Goal: Navigation & Orientation: Find specific page/section

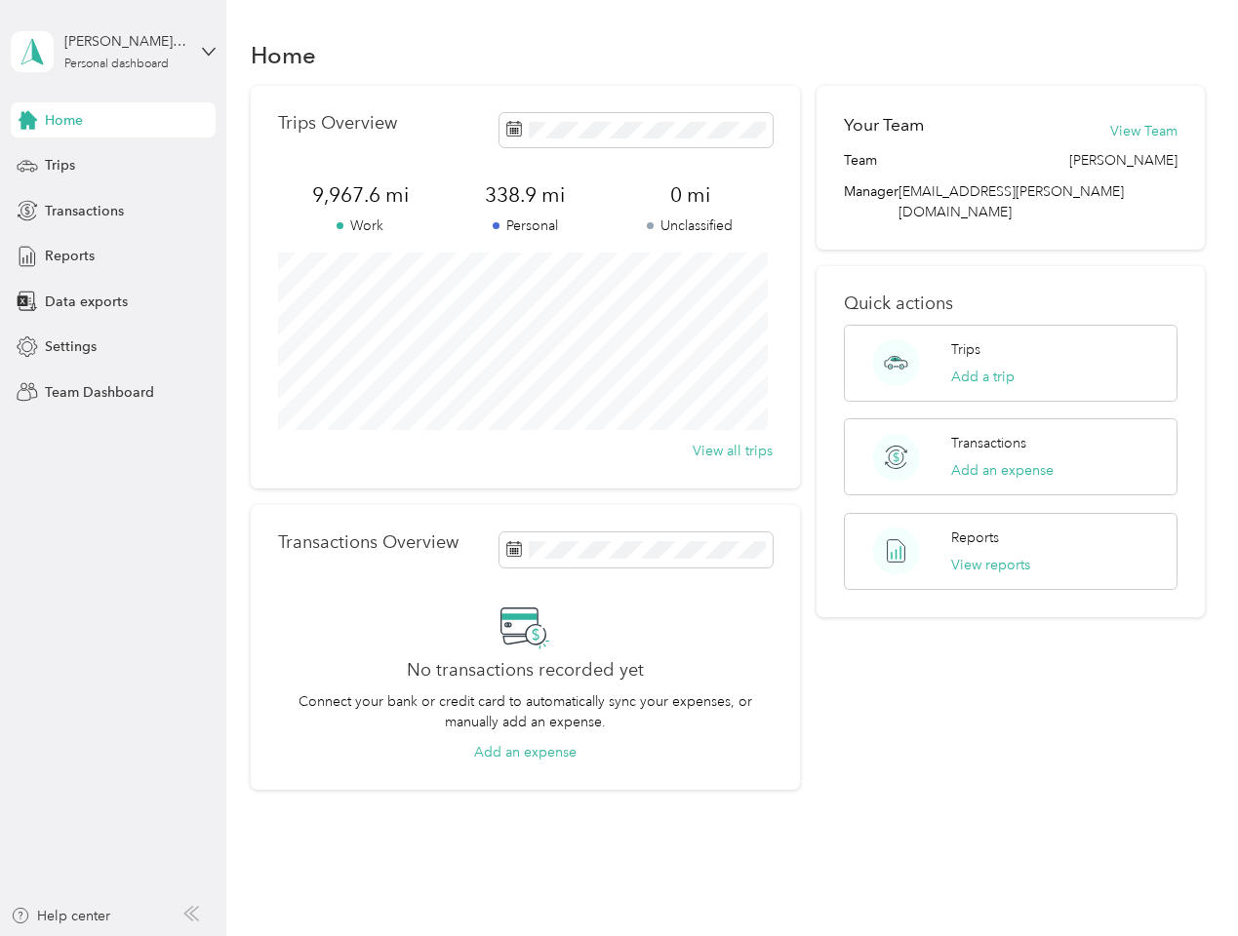
click at [618, 468] on div "Trips Overview 9,967.6 mi Work 338.9 mi Personal 0 mi Unclassified View all tri…" at bounding box center [525, 287] width 549 height 403
click at [113, 52] on div "[PERSON_NAME] [PERSON_NAME]" at bounding box center [125, 41] width 122 height 20
click at [113, 120] on div "You’re signed in as [EMAIL_ADDRESS][PERSON_NAME][DOMAIN_NAME] Team dashboard Pe…" at bounding box center [271, 170] width 521 height 199
click at [27, 120] on div "You’re signed in as [EMAIL_ADDRESS][PERSON_NAME][DOMAIN_NAME] Team dashboard Pe…" at bounding box center [271, 170] width 521 height 199
click at [113, 166] on div "Trips" at bounding box center [113, 165] width 205 height 35
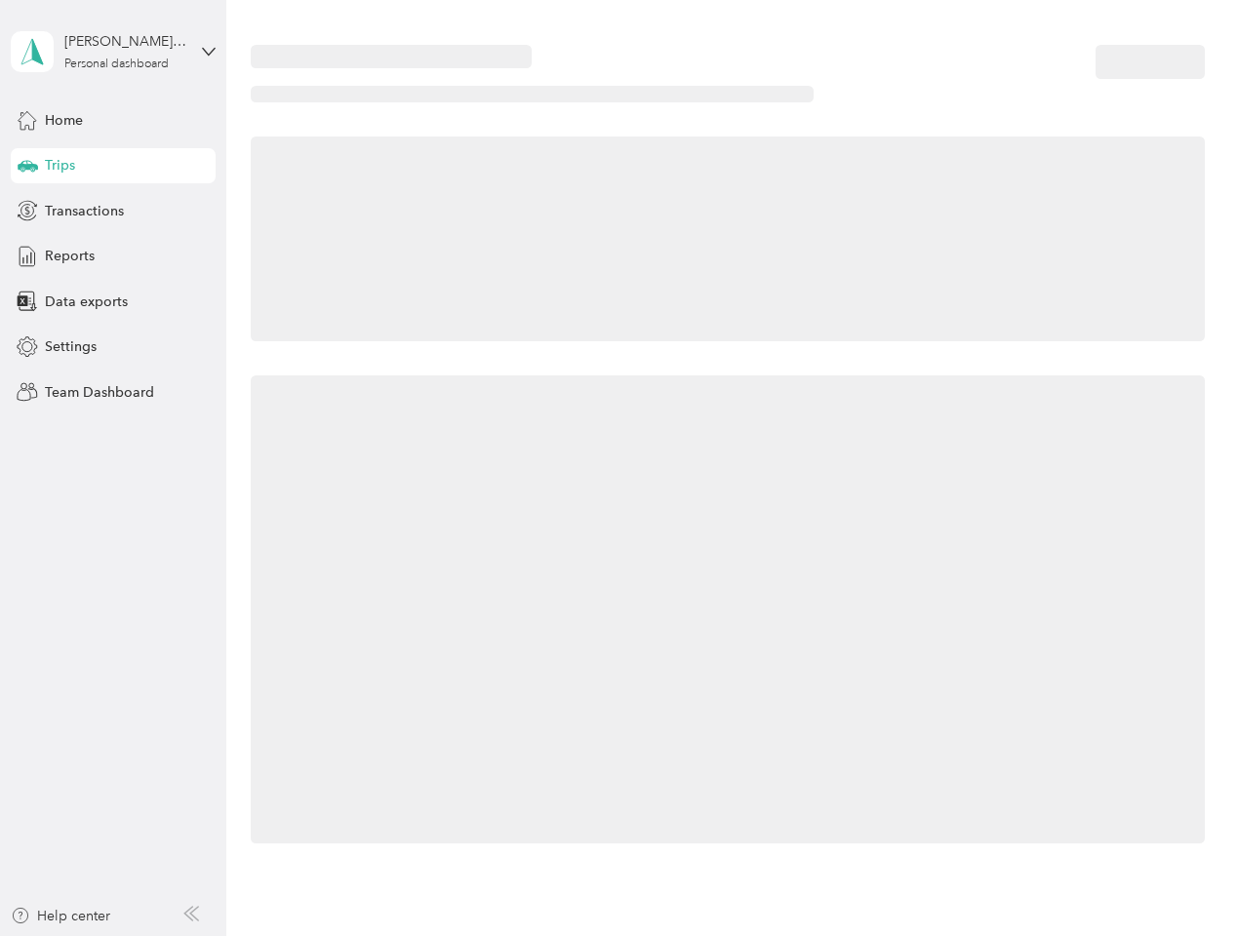
click at [27, 166] on icon at bounding box center [28, 165] width 20 height 10
